Goal: Task Accomplishment & Management: Use online tool/utility

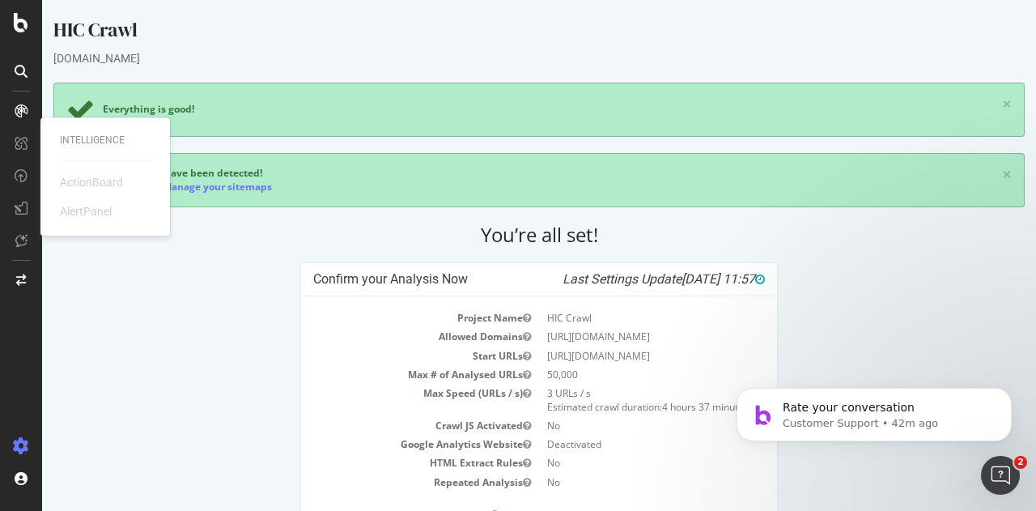
click at [202, 69] on div "HIC Crawl www.hyattinclusivecollection.com Everything is good! × 2 sitemap(s) h…" at bounding box center [539, 353] width 994 height 674
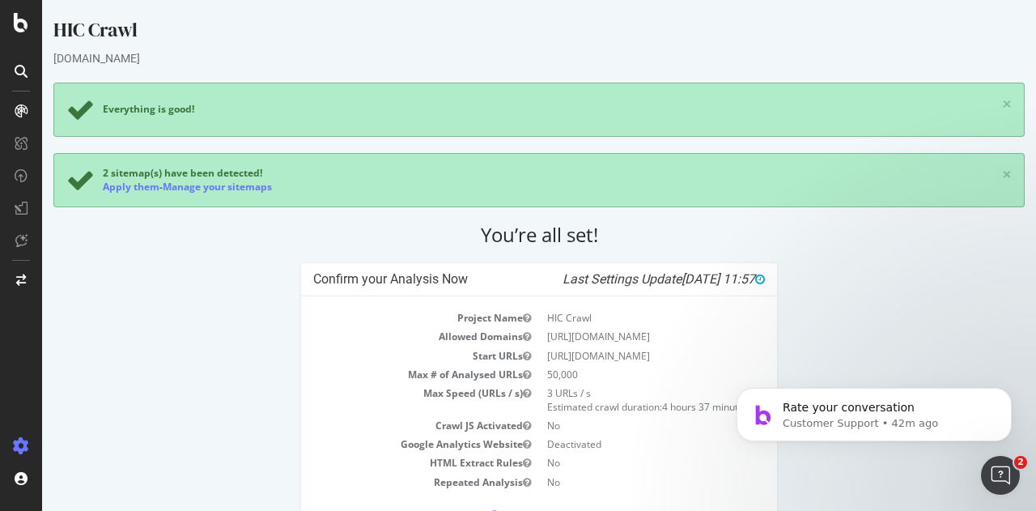
click at [26, 35] on div at bounding box center [21, 255] width 42 height 511
click at [21, 25] on icon at bounding box center [21, 22] width 15 height 19
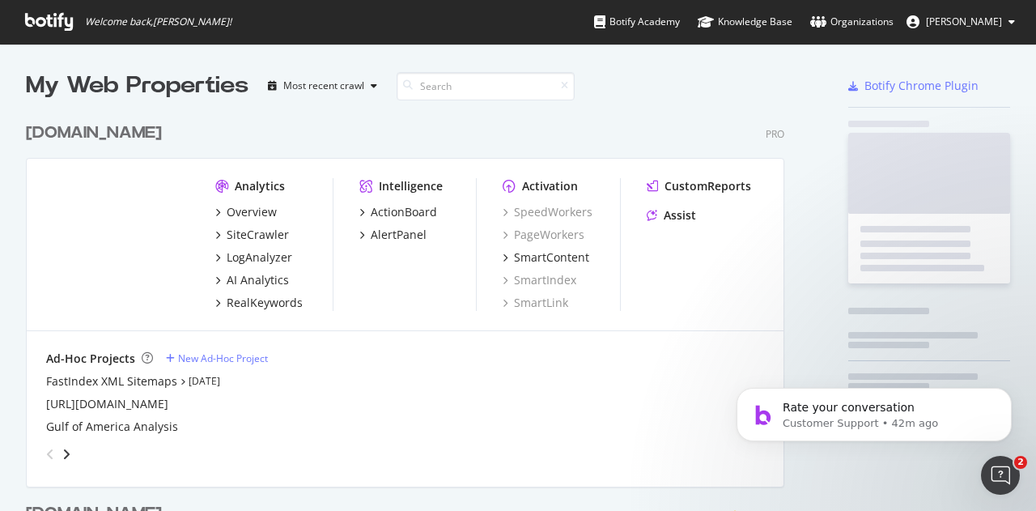
scroll to position [499, 1011]
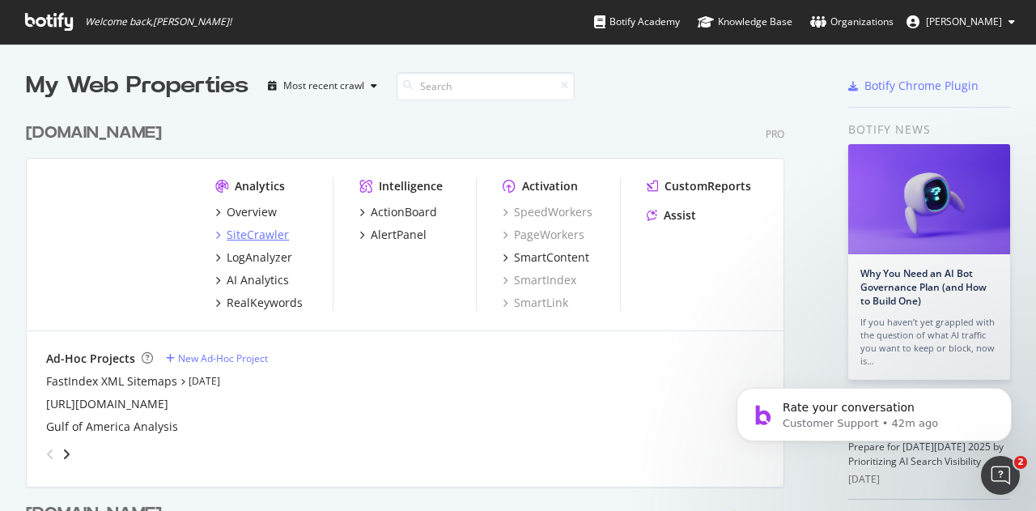
click at [265, 236] on div "SiteCrawler" at bounding box center [258, 235] width 62 height 16
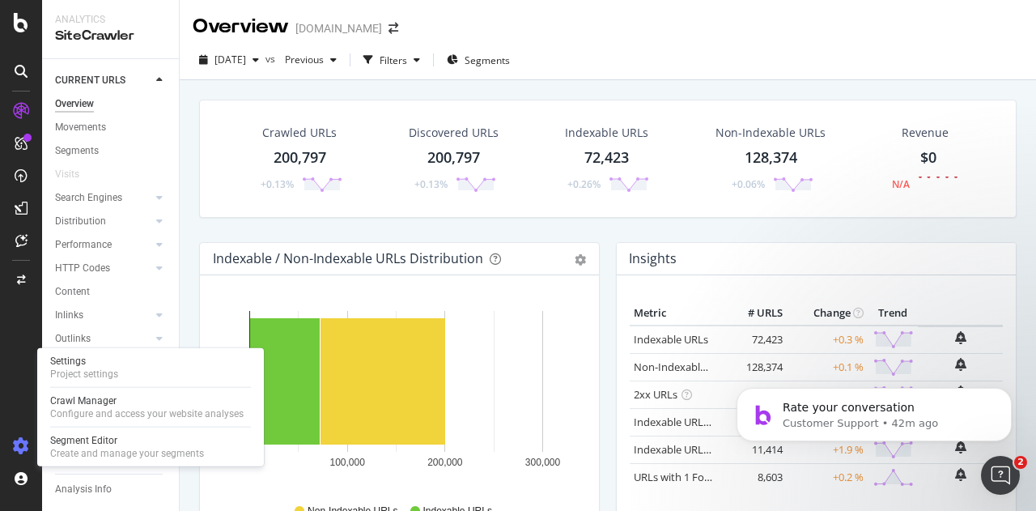
click at [18, 448] on icon at bounding box center [21, 446] width 16 height 16
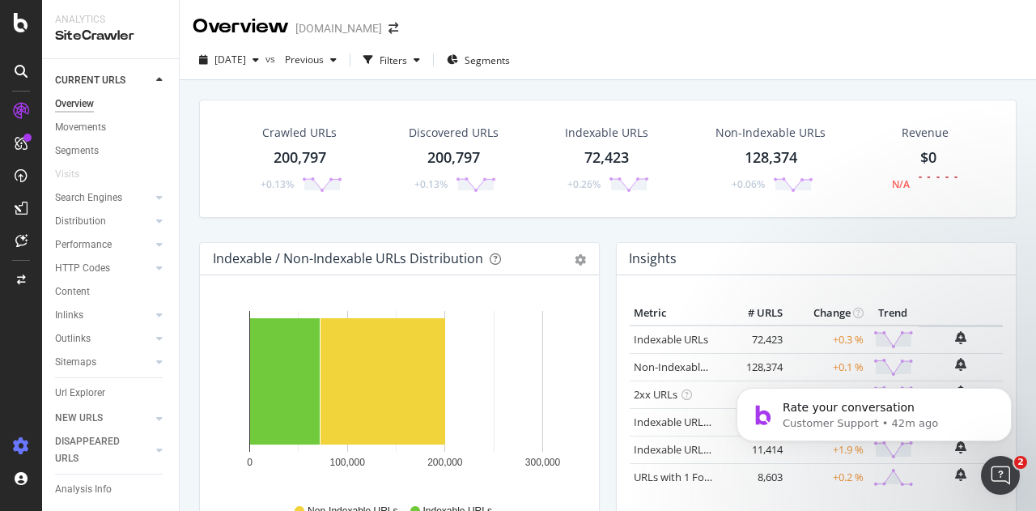
click at [18, 448] on icon at bounding box center [21, 446] width 16 height 16
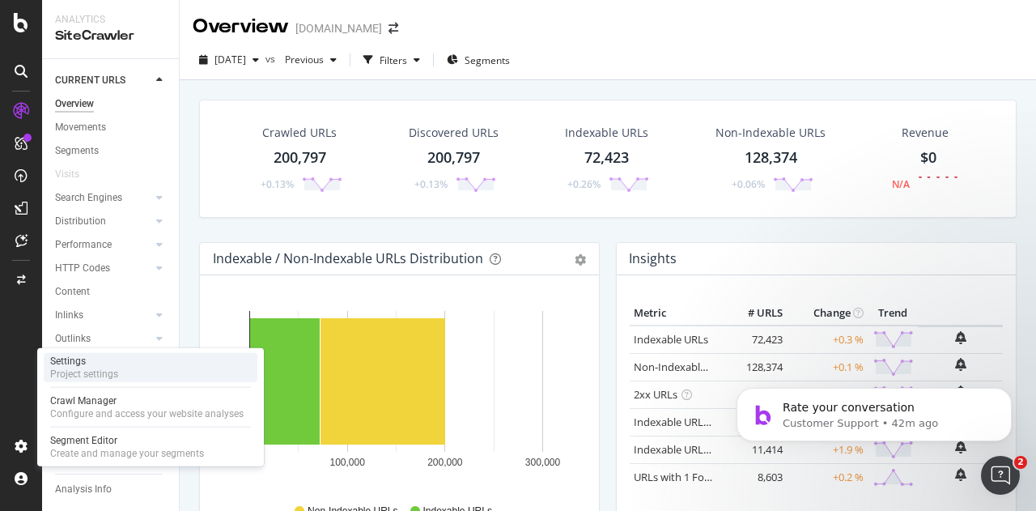
click at [94, 363] on div "Settings" at bounding box center [84, 360] width 68 height 13
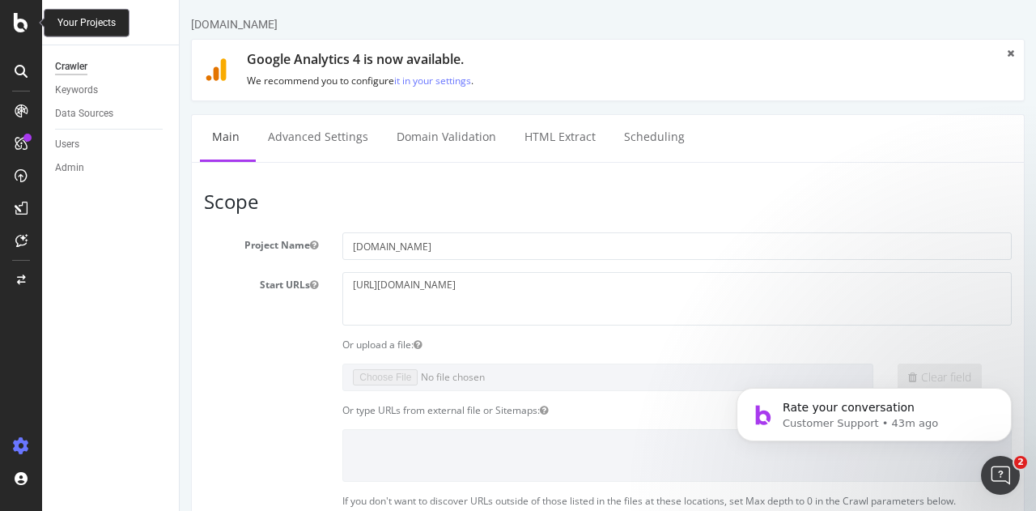
click at [15, 19] on icon at bounding box center [21, 22] width 15 height 19
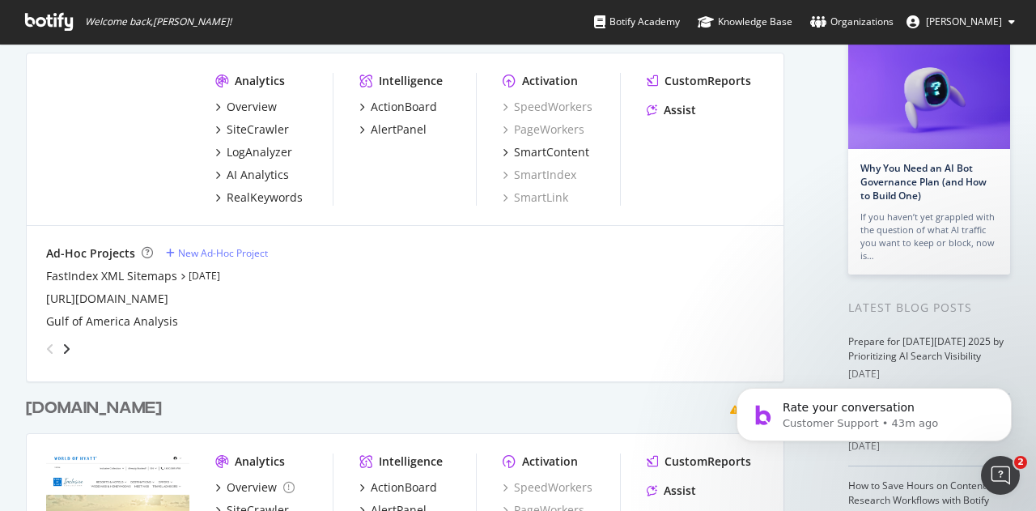
scroll to position [107, 0]
click at [225, 252] on div "New Ad-Hoc Project" at bounding box center [223, 251] width 90 height 14
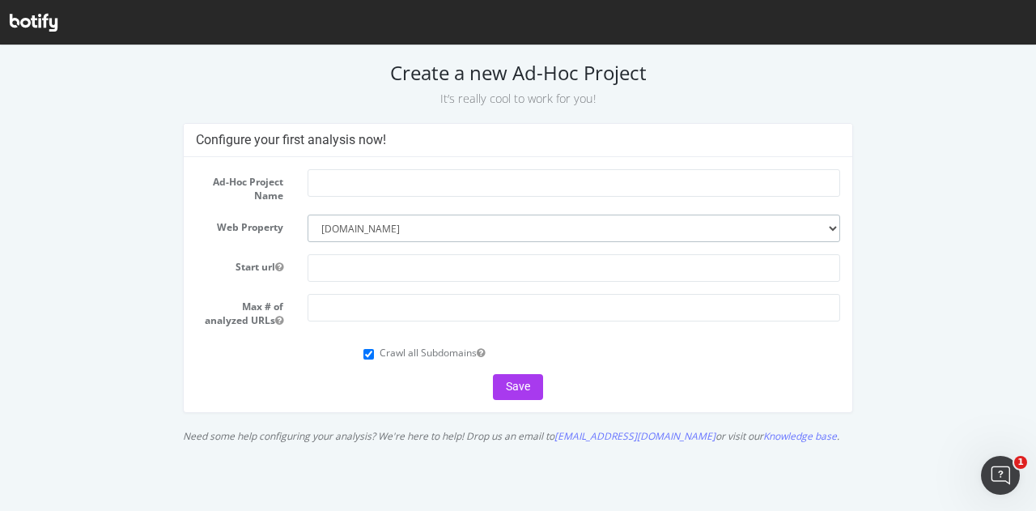
click at [368, 226] on select "--------- hyatt.com hyattinclusivecollection.com" at bounding box center [574, 228] width 533 height 28
select select "3506"
click at [308, 214] on select "--------- hyatt.com hyattinclusivecollection.com" at bounding box center [574, 228] width 533 height 28
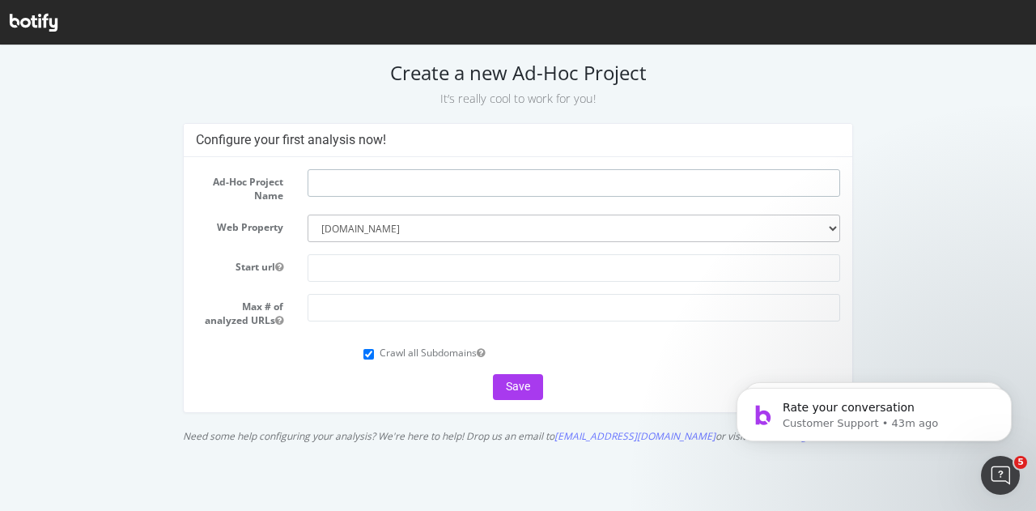
click at [364, 180] on input "text" at bounding box center [574, 183] width 533 height 28
paste input "https://www.hyattinclusivecollection.com/en/resorts-y-hoteles/secrets/aruba/bab…"
type input "HIC Ad hoc"
click at [343, 268] on input "text" at bounding box center [574, 268] width 533 height 28
paste input "https://www.hyattinclusivecollection.com/en/resorts-y-hoteles/secrets/aruba/bab…"
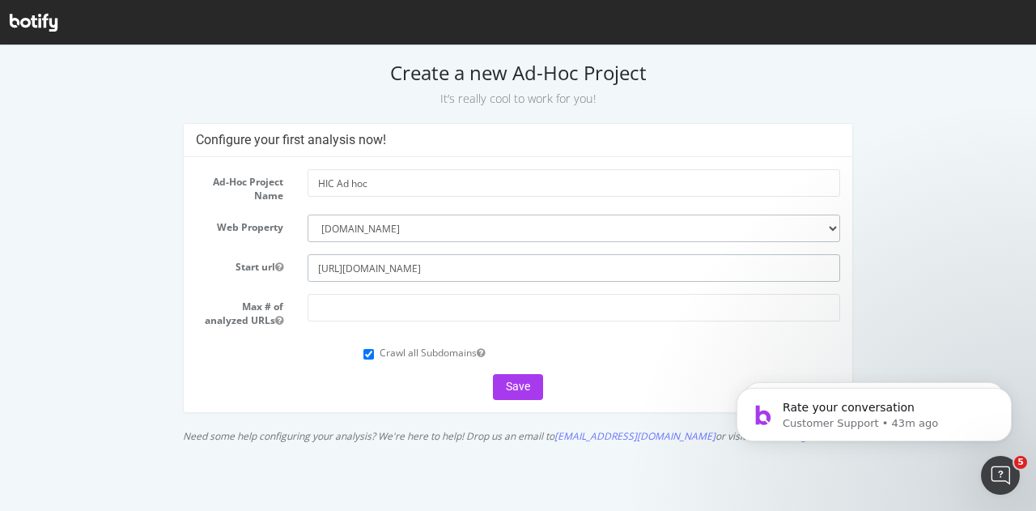
drag, startPoint x: 769, startPoint y: 263, endPoint x: 519, endPoint y: 271, distance: 250.2
click at [519, 271] on input "https://www.hyattinclusivecollection.com/en/resorts-y-hoteles/secrets/aruba/bab…" at bounding box center [574, 268] width 533 height 28
type input "[URL][DOMAIN_NAME]"
click at [392, 316] on input "number" at bounding box center [574, 308] width 533 height 28
type input "50000"
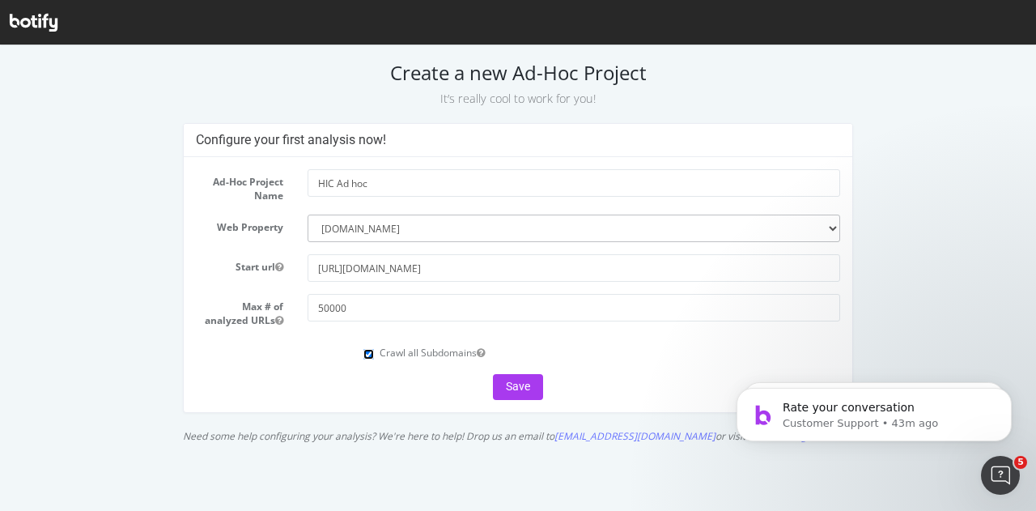
click at [363, 355] on input "Crawl all Subdomains" at bounding box center [368, 354] width 11 height 11
checkbox input "false"
click at [513, 390] on button "Save" at bounding box center [518, 387] width 50 height 26
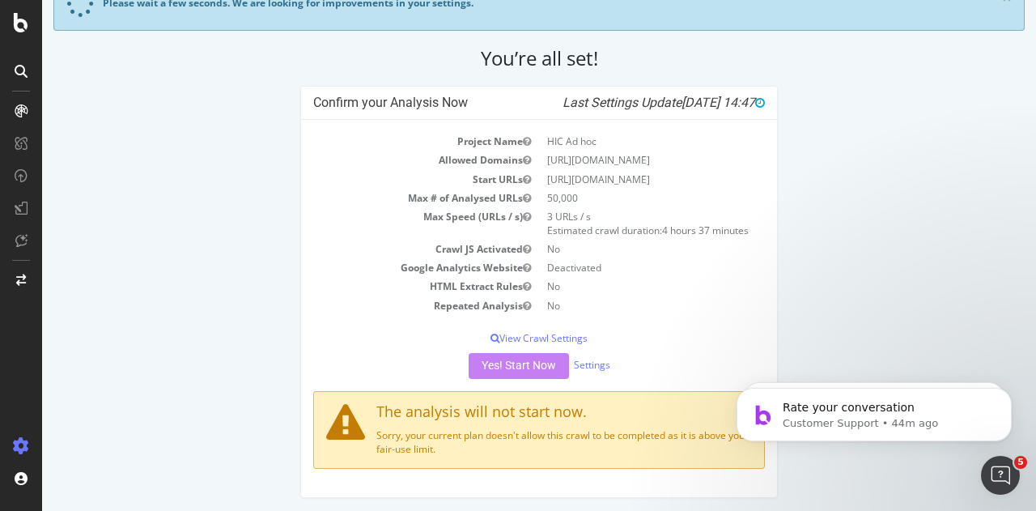
click at [371, 279] on td "HTML Extract Rules" at bounding box center [426, 286] width 226 height 19
click at [363, 320] on div "Project Name HIC Ad hoc Allowed Domains [URL][DOMAIN_NAME] Start URLs [URL][DOM…" at bounding box center [539, 308] width 476 height 377
